Goal: Task Accomplishment & Management: Use online tool/utility

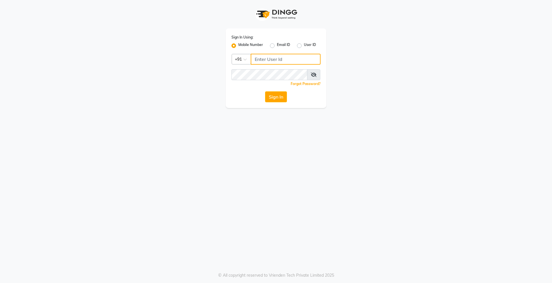
click at [268, 61] on input "Username" at bounding box center [286, 59] width 70 height 11
type input "9739942944"
click at [265, 91] on button "Sign In" at bounding box center [276, 96] width 22 height 11
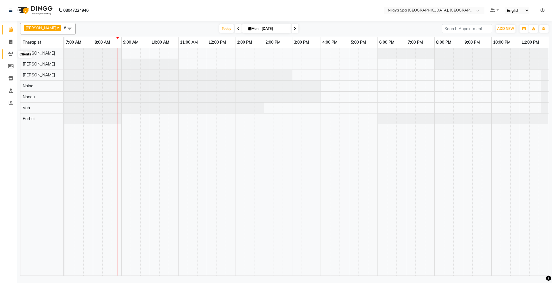
click at [13, 55] on span at bounding box center [11, 54] width 10 height 7
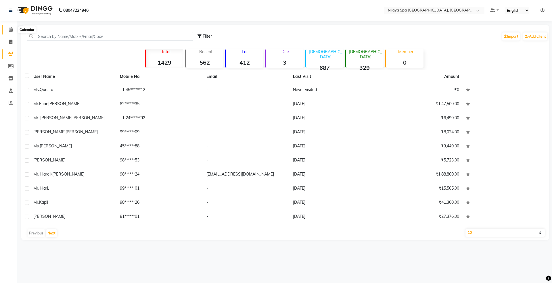
click at [11, 31] on icon at bounding box center [11, 29] width 4 height 4
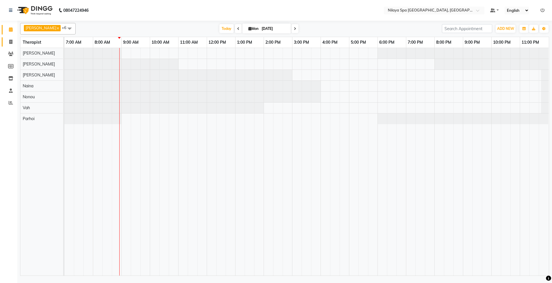
click at [10, 46] on li "Invoice" at bounding box center [8, 42] width 17 height 12
click at [11, 43] on icon at bounding box center [10, 42] width 3 height 4
select select "7950"
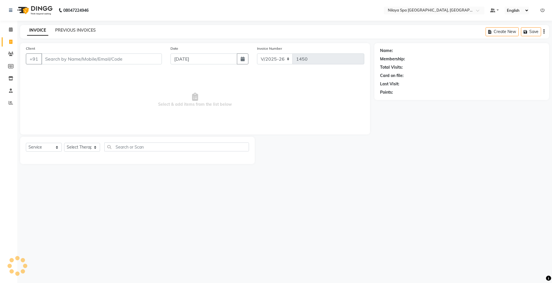
select select "package"
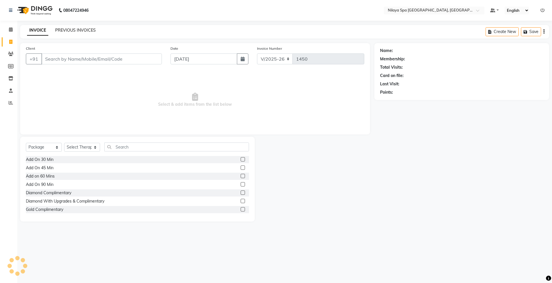
click at [88, 28] on link "PREVIOUS INVOICES" at bounding box center [75, 30] width 41 height 5
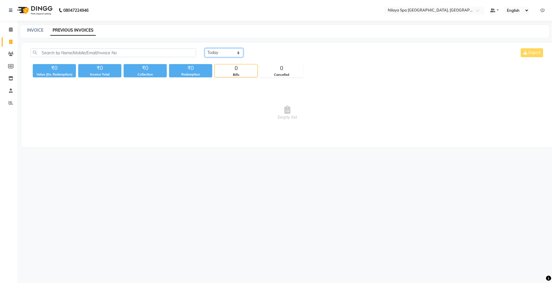
click at [216, 55] on select "[DATE] [DATE] Custom Range" at bounding box center [224, 52] width 39 height 9
select select "[DATE]"
click at [205, 48] on select "[DATE] [DATE] Custom Range" at bounding box center [224, 52] width 39 height 9
